Goal: Communication & Community: Answer question/provide support

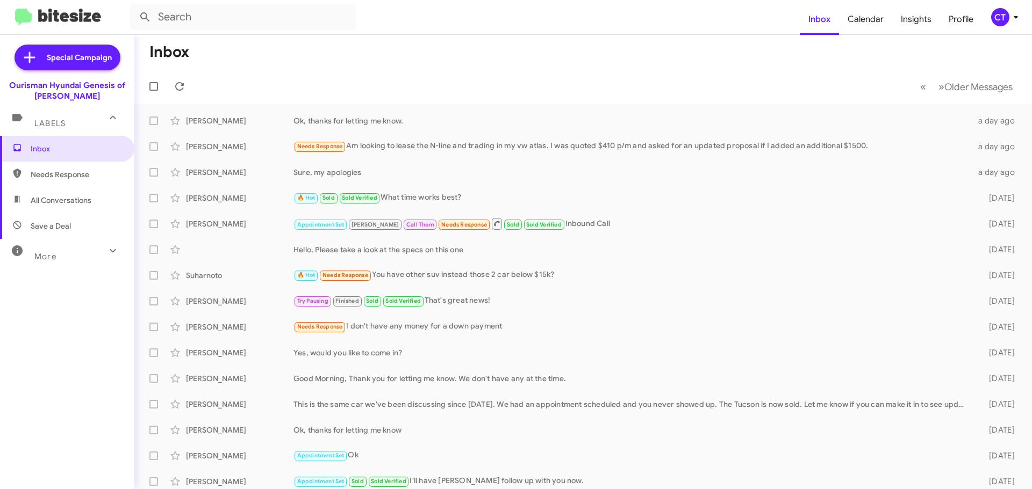
click at [1000, 20] on div "CT" at bounding box center [1000, 17] width 18 height 18
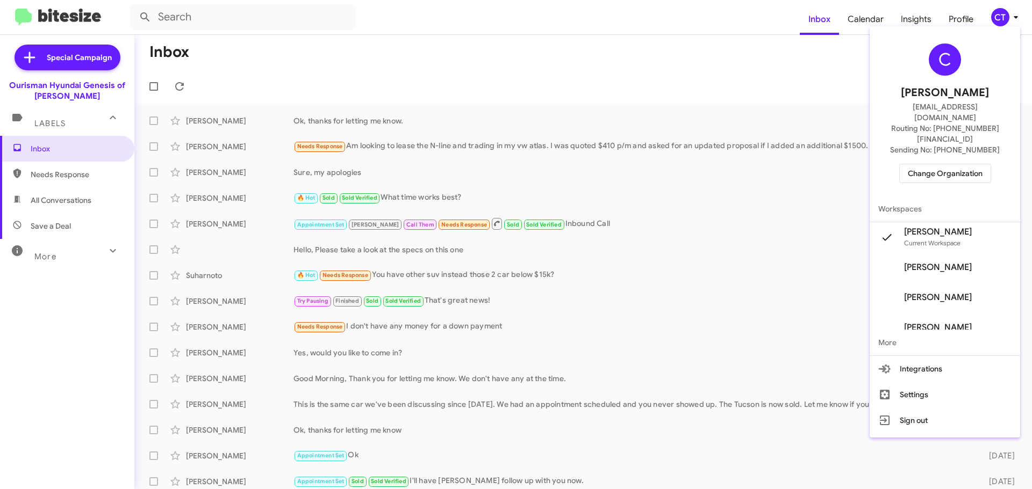
click at [969, 164] on span "Change Organization" at bounding box center [944, 173] width 75 height 18
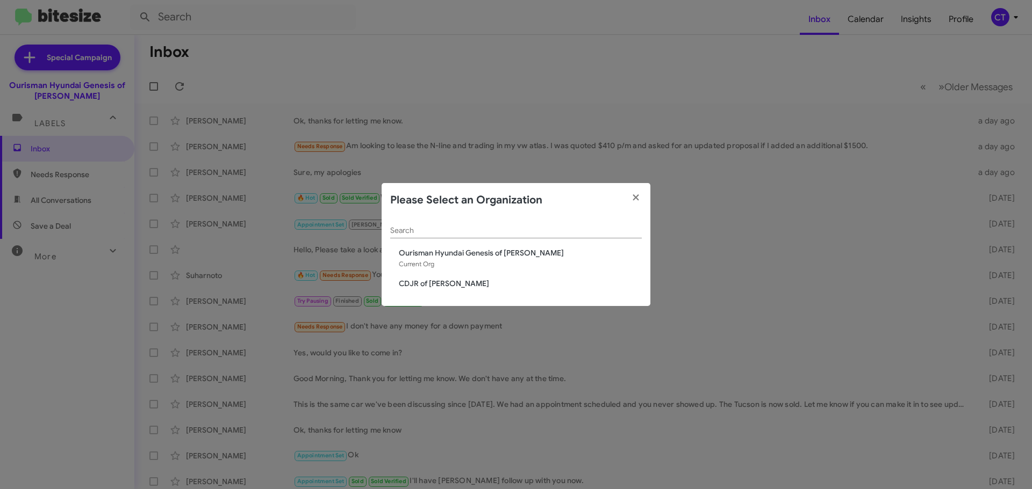
click at [448, 284] on span "CDJR of [PERSON_NAME]" at bounding box center [520, 283] width 243 height 11
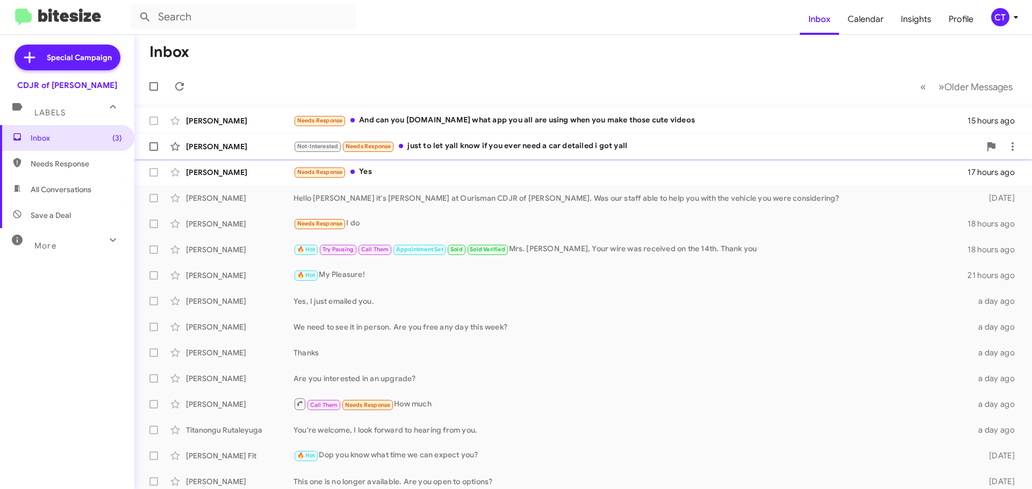
click at [455, 152] on div "Not-Interested Needs Response just to let yall know if you ever need a car deta…" at bounding box center [636, 146] width 687 height 12
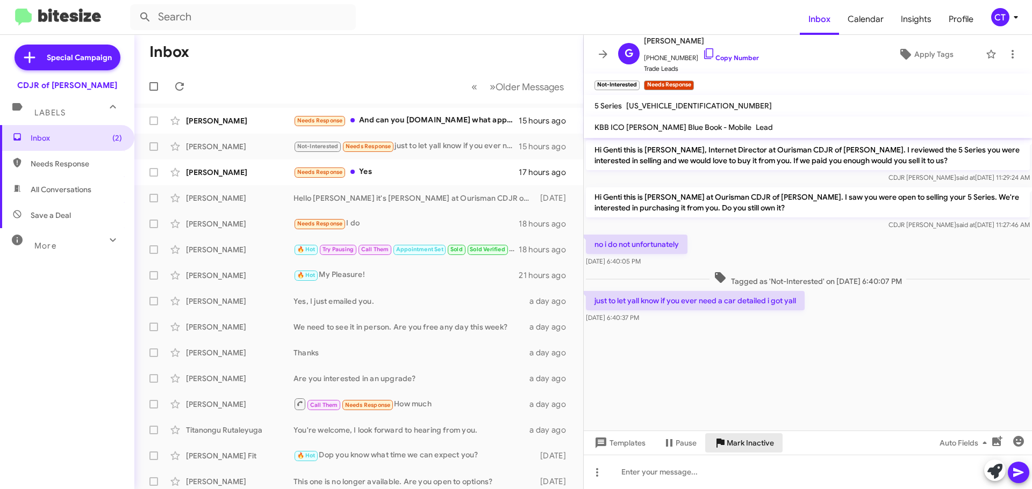
click at [757, 444] on span "Mark Inactive" at bounding box center [749, 443] width 47 height 19
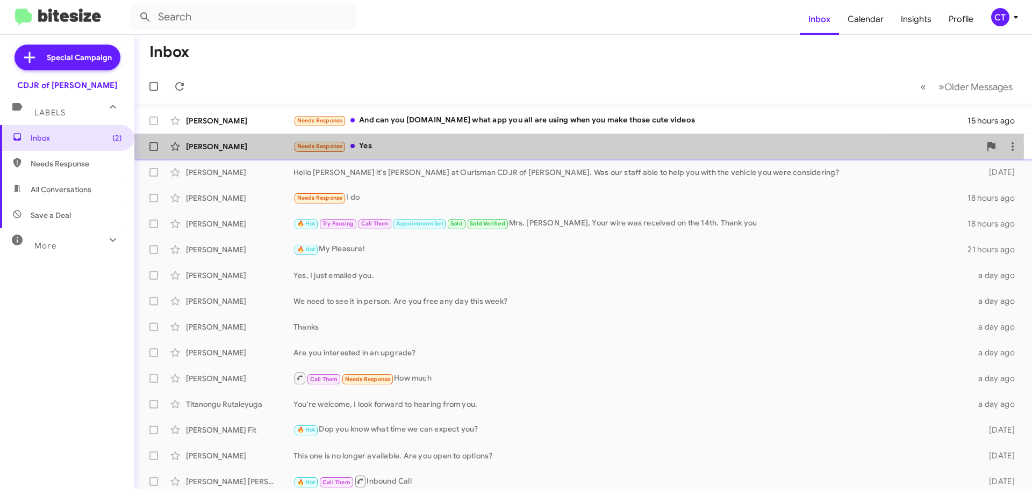
click at [413, 149] on div "Needs Response Yes" at bounding box center [636, 146] width 687 height 12
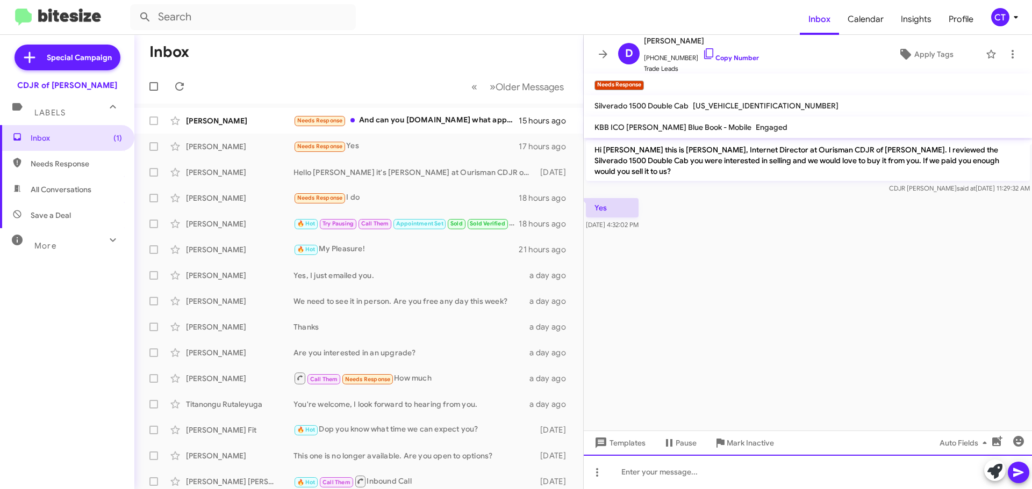
click at [699, 472] on div at bounding box center [807, 472] width 448 height 34
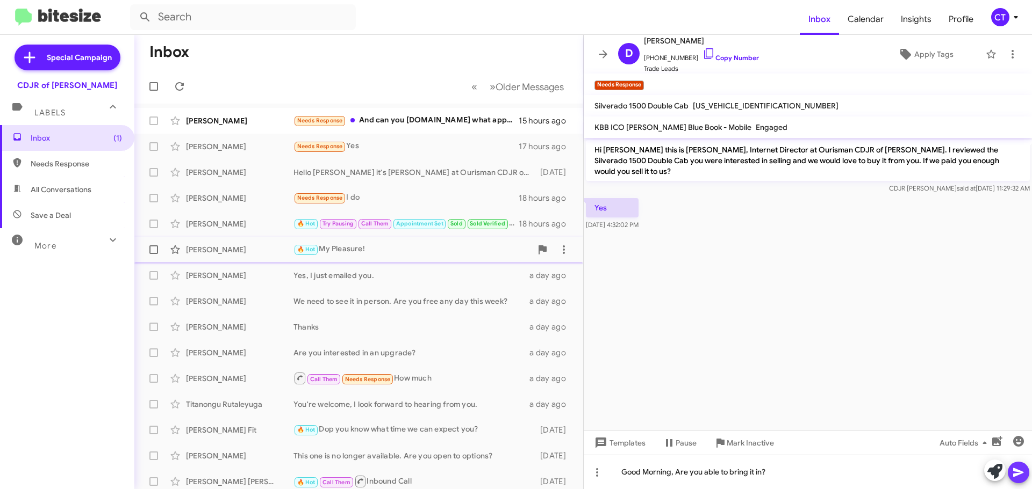
drag, startPoint x: 1018, startPoint y: 472, endPoint x: 560, endPoint y: 262, distance: 503.9
click at [1017, 472] on icon at bounding box center [1018, 472] width 10 height 9
click at [419, 114] on div "Needs Response And can you tell.me what app you all are using when you make tho…" at bounding box center [412, 120] width 238 height 12
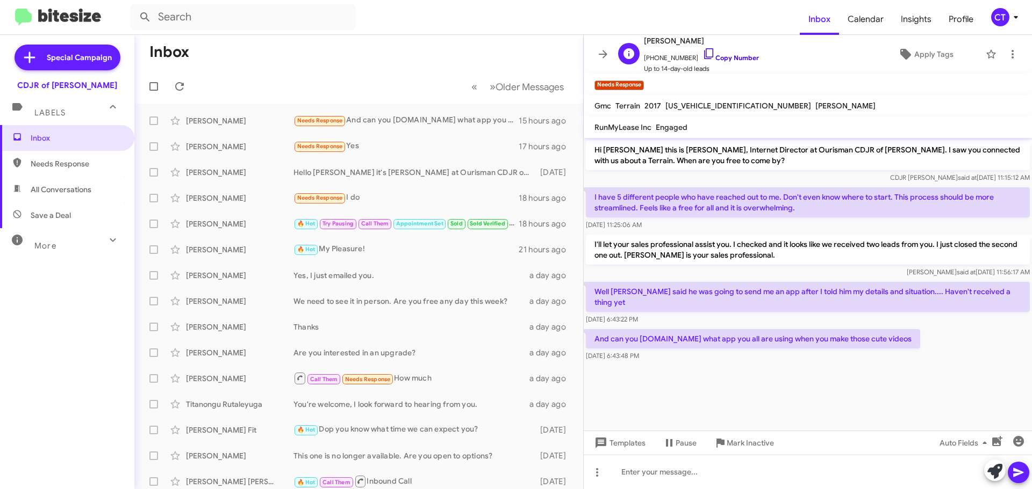
click at [702, 54] on icon at bounding box center [708, 53] width 13 height 13
drag, startPoint x: 588, startPoint y: 290, endPoint x: 857, endPoint y: 346, distance: 274.4
click at [857, 346] on div "Hi Tangela this is Ciara Taylor, Internet Director at Ourisman CDJR of Bowie. I…" at bounding box center [807, 251] width 448 height 226
copy div "Well Dewayne said he was going to send me an app after I told him my details an…"
click at [1000, 18] on div "CT" at bounding box center [1000, 17] width 18 height 18
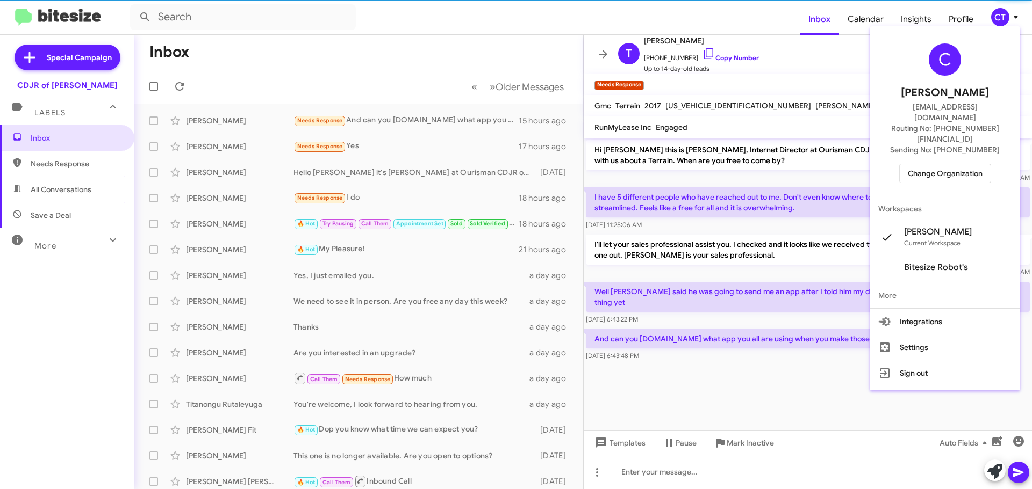
click at [941, 164] on span "Change Organization" at bounding box center [944, 173] width 75 height 18
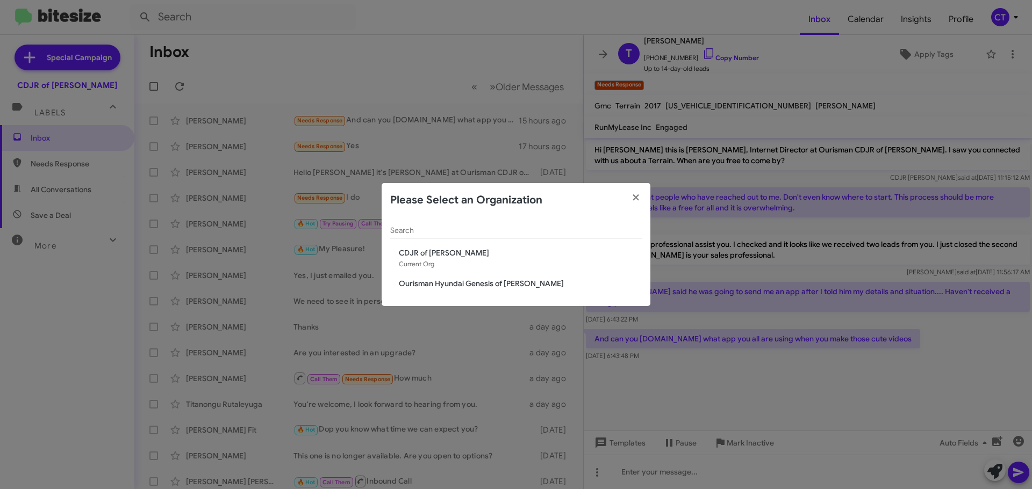
click at [511, 284] on span "Ourisman Hyundai Genesis of [PERSON_NAME]" at bounding box center [520, 283] width 243 height 11
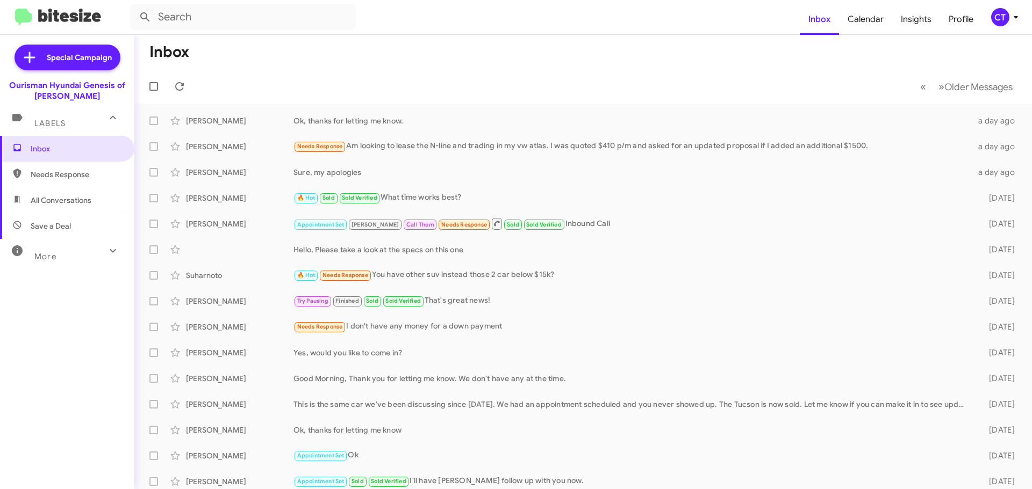
click at [1013, 23] on icon at bounding box center [1015, 17] width 13 height 13
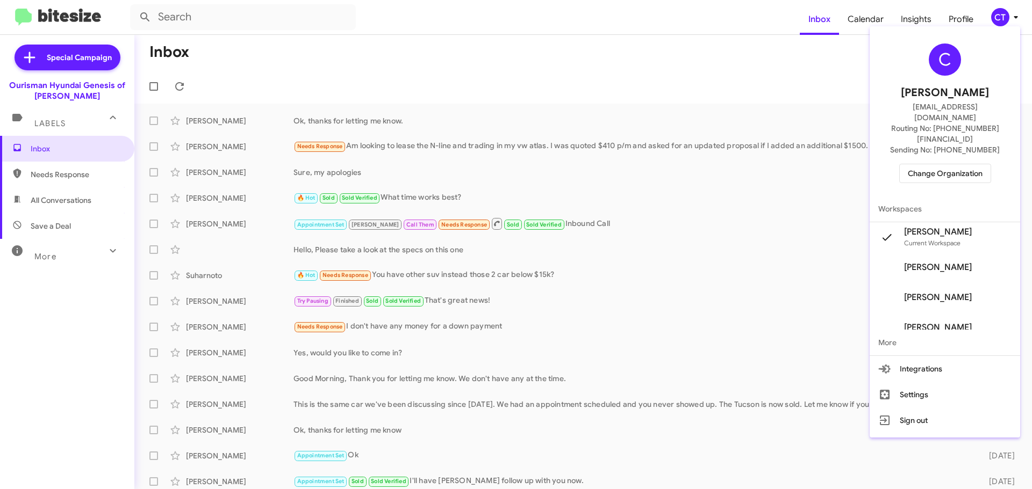
click at [953, 164] on span "Change Organization" at bounding box center [944, 173] width 75 height 18
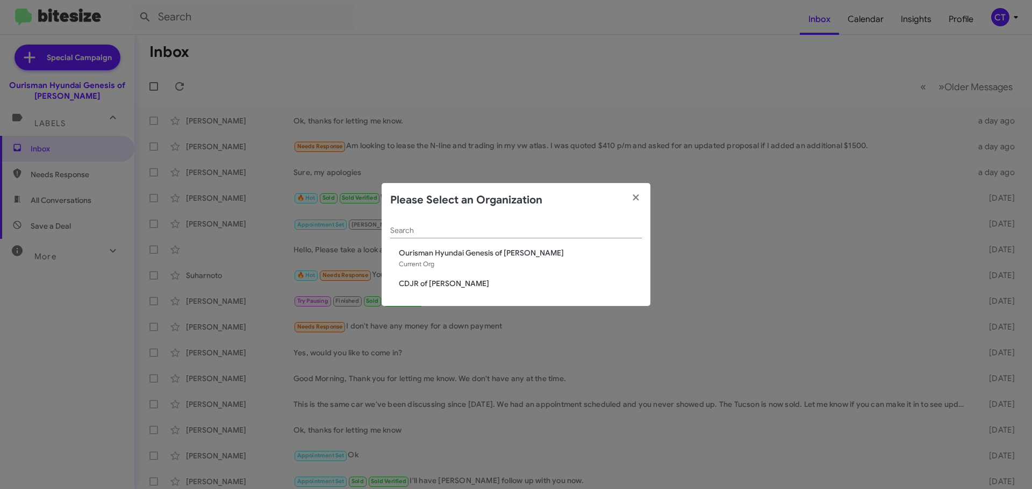
click at [423, 285] on span "CDJR of [PERSON_NAME]" at bounding box center [520, 283] width 243 height 11
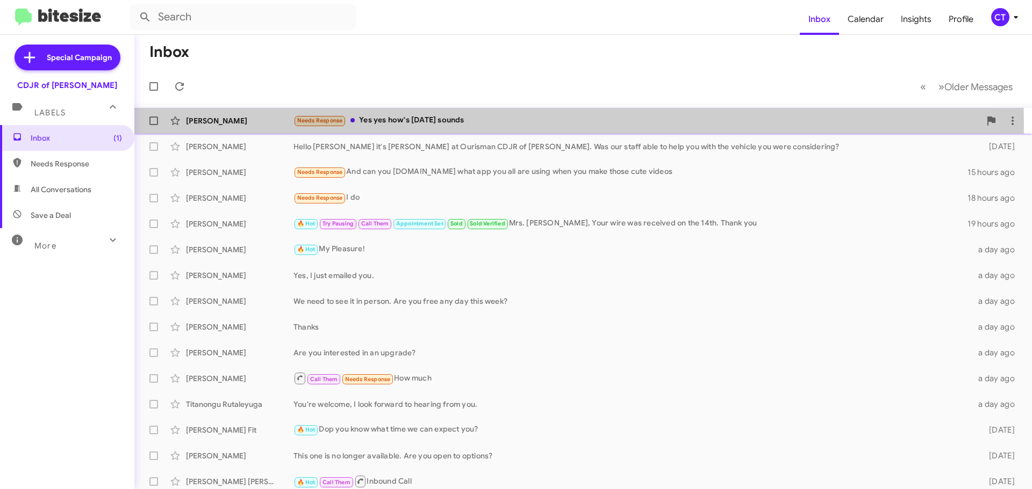
click at [396, 126] on div "Needs Response Yes yes how's [DATE] sounds" at bounding box center [636, 120] width 687 height 12
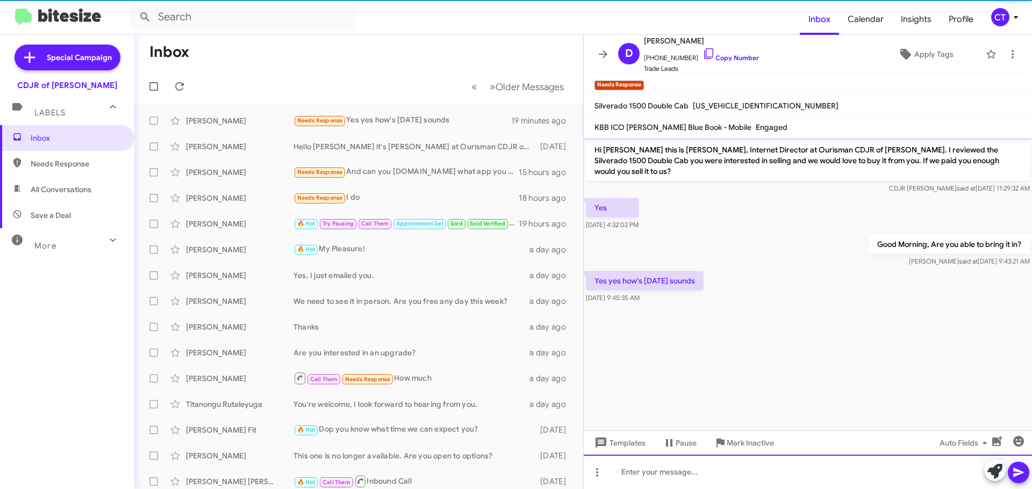
click at [768, 470] on div at bounding box center [807, 472] width 448 height 34
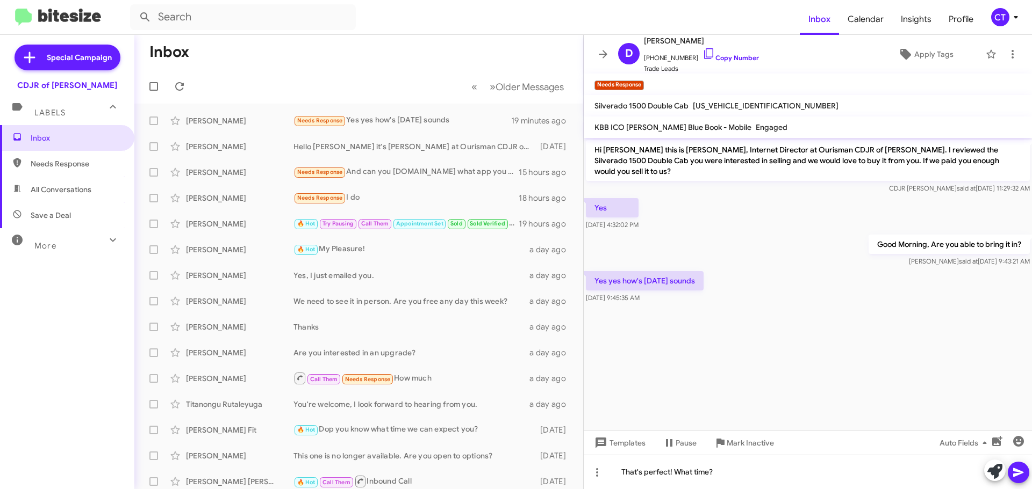
click at [1025, 472] on button at bounding box center [1017, 472] width 21 height 21
